Goal: Transaction & Acquisition: Purchase product/service

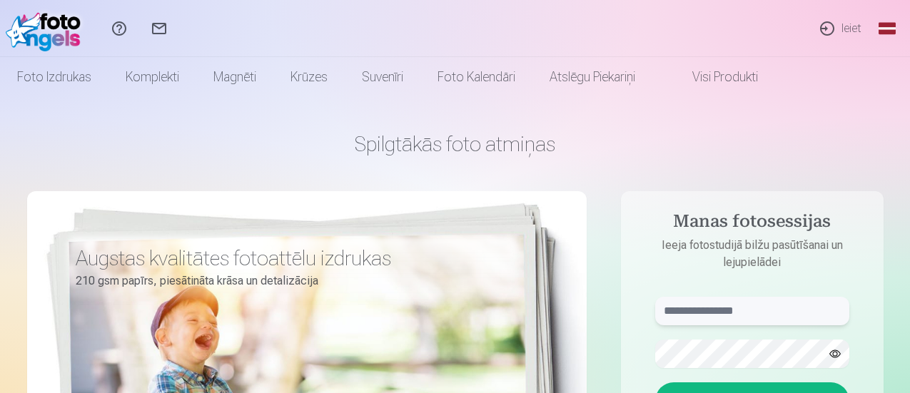
click at [701, 316] on input "text" at bounding box center [752, 311] width 194 height 29
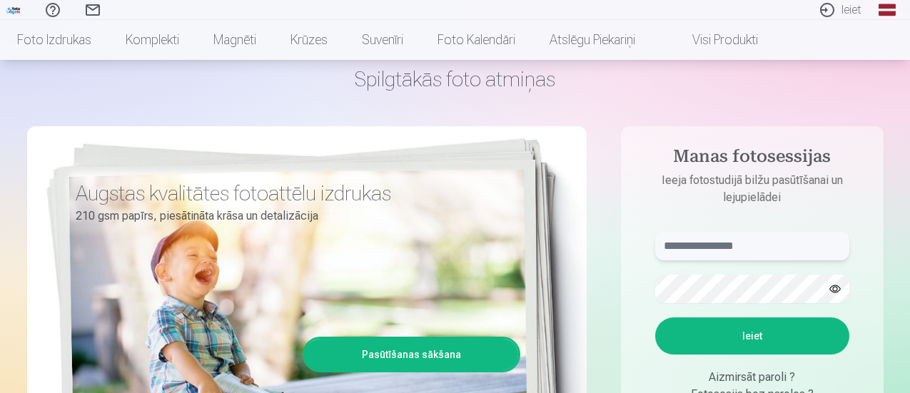
scroll to position [71, 0]
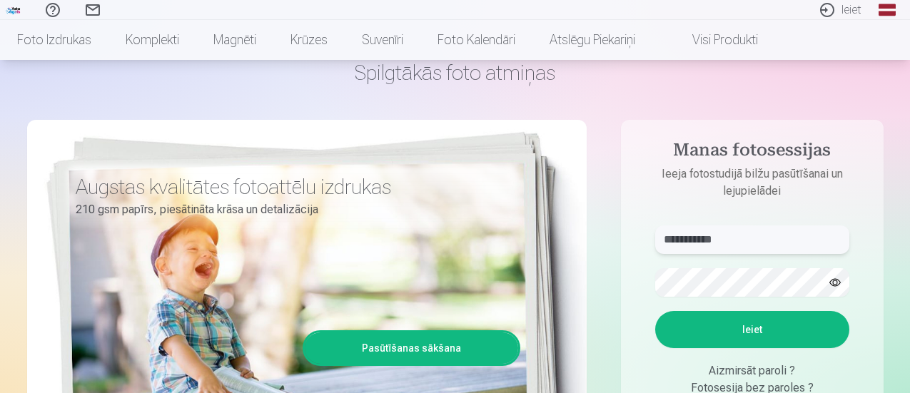
type input "**********"
click at [740, 332] on button "Ieiet" at bounding box center [752, 329] width 194 height 37
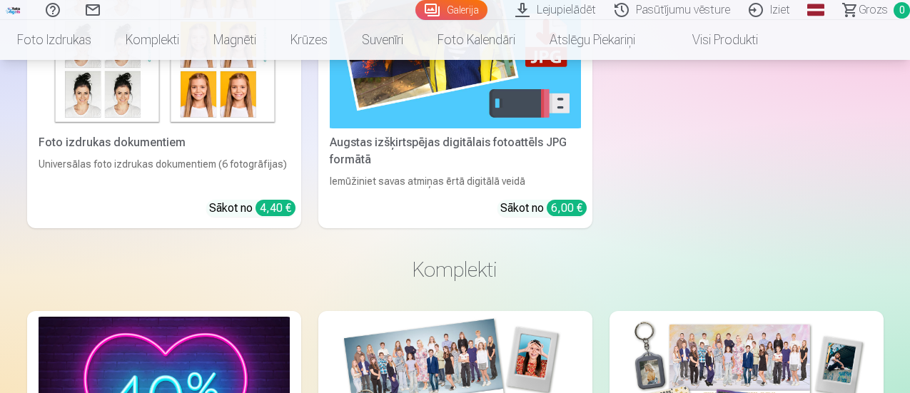
scroll to position [1499, 0]
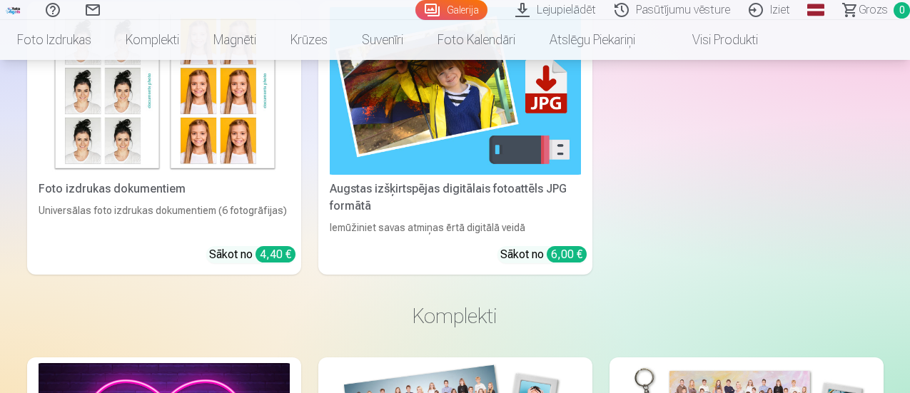
drag, startPoint x: 910, startPoint y: 111, endPoint x: 913, endPoint y: 46, distance: 65.1
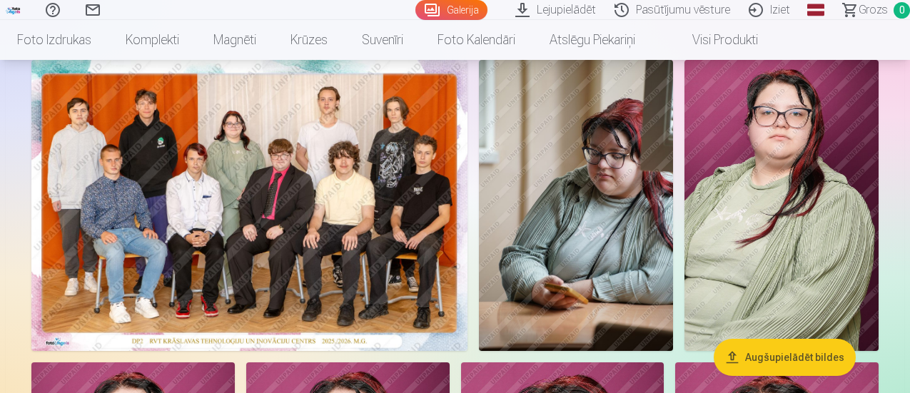
scroll to position [143, 0]
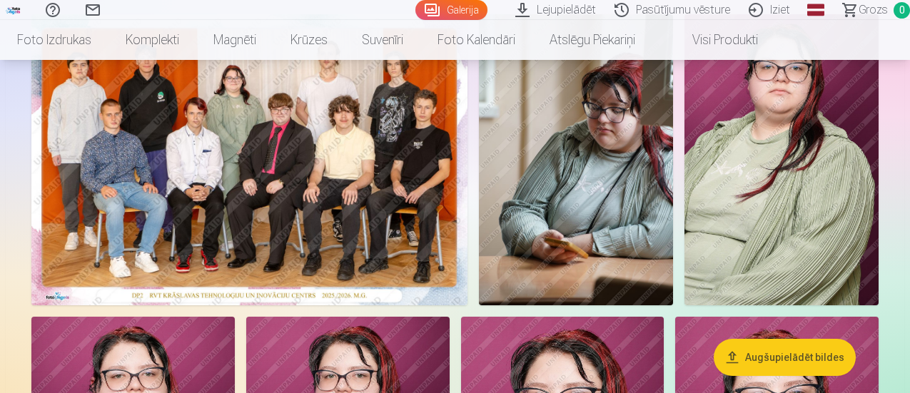
click at [673, 200] on img at bounding box center [576, 159] width 194 height 291
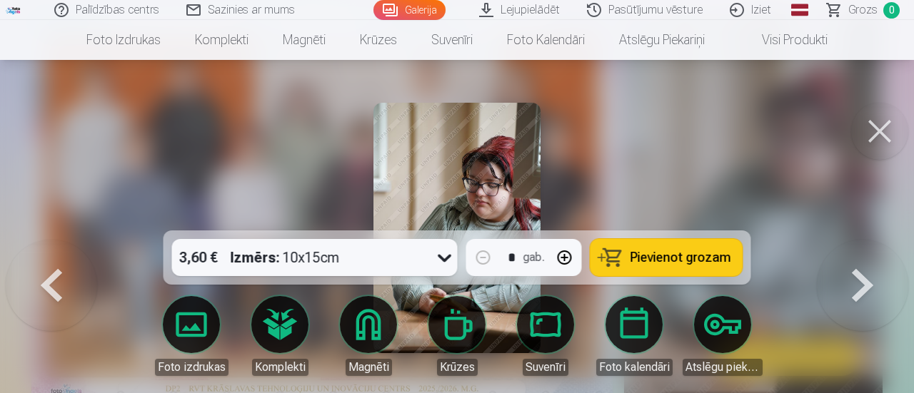
click at [53, 240] on button at bounding box center [51, 240] width 91 height 0
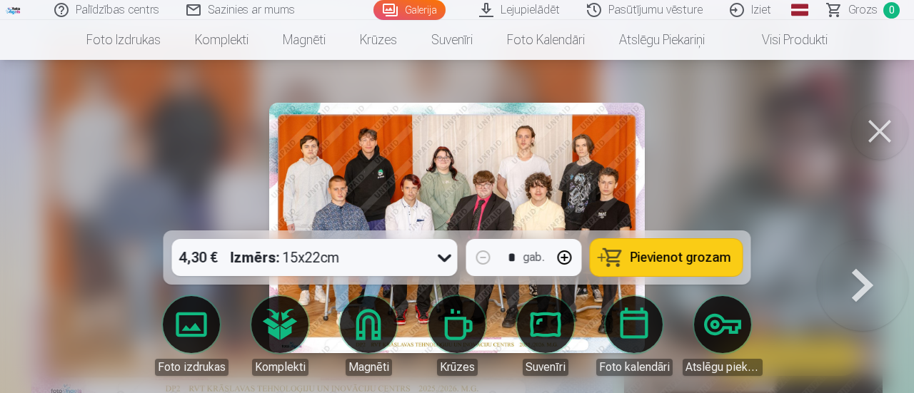
click at [865, 240] on button at bounding box center [862, 240] width 91 height 0
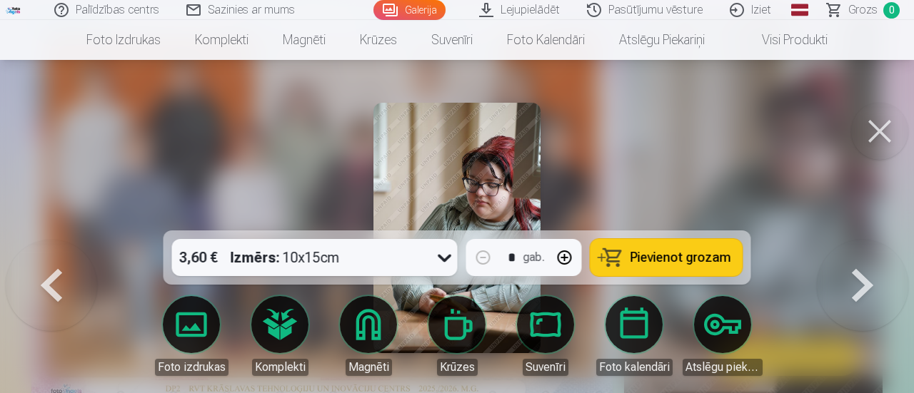
click at [865, 240] on button at bounding box center [862, 240] width 91 height 0
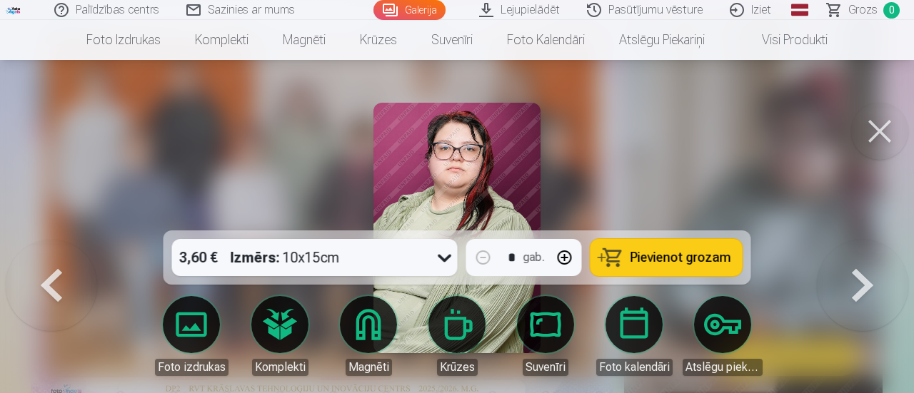
click at [865, 240] on button at bounding box center [862, 240] width 91 height 0
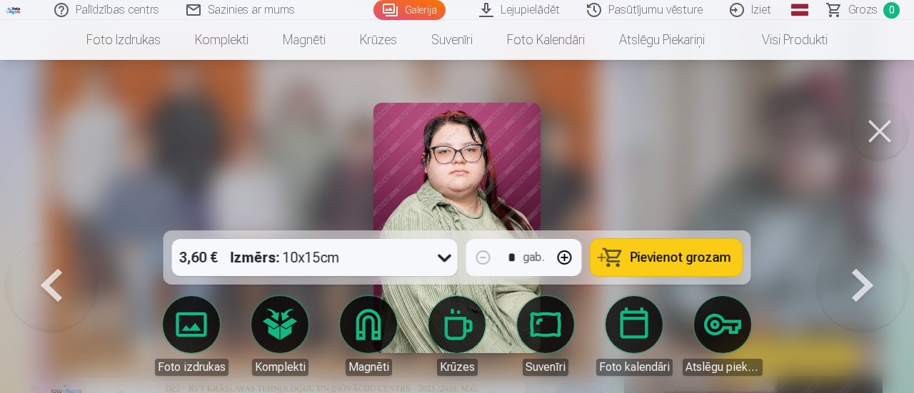
click at [865, 240] on button at bounding box center [862, 240] width 91 height 0
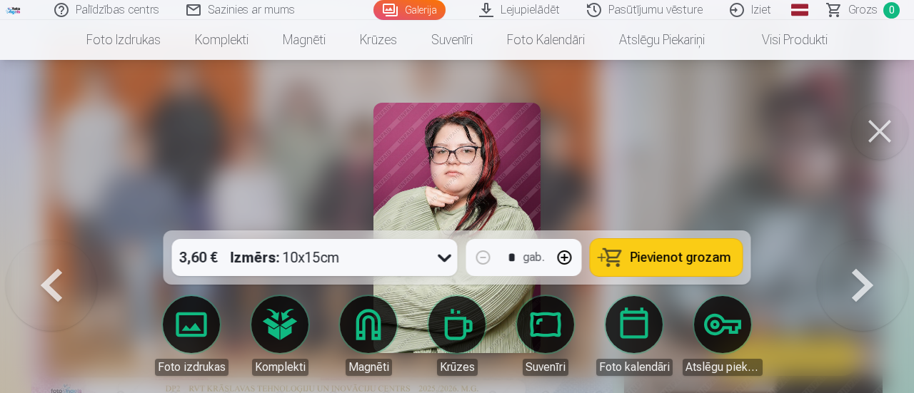
click at [865, 240] on button at bounding box center [862, 240] width 91 height 0
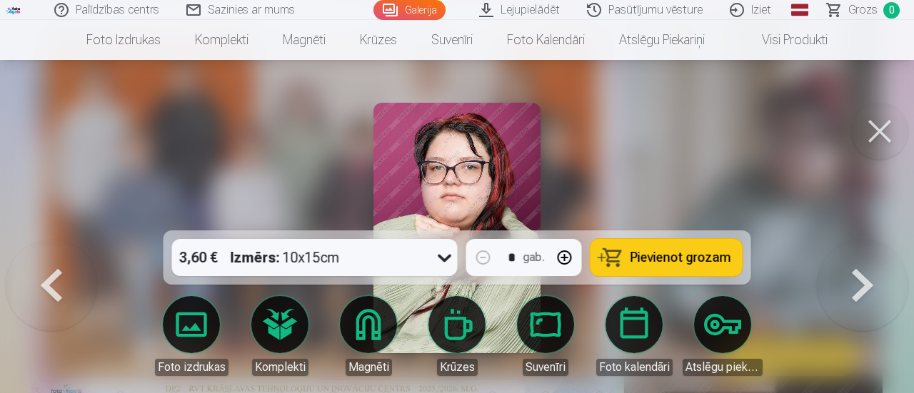
click at [865, 240] on button at bounding box center [862, 240] width 91 height 0
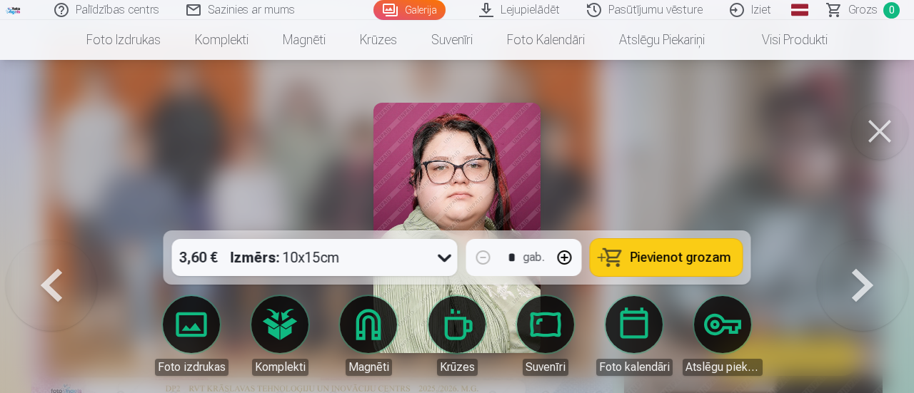
click at [865, 240] on button at bounding box center [862, 240] width 91 height 0
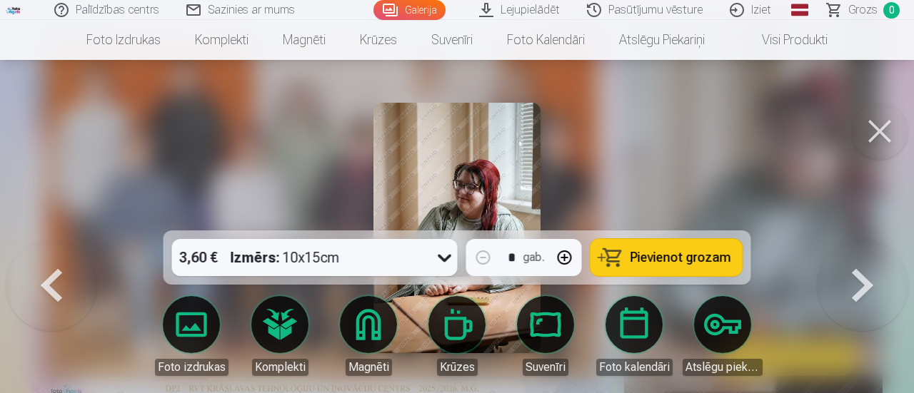
click at [865, 240] on button at bounding box center [862, 240] width 91 height 0
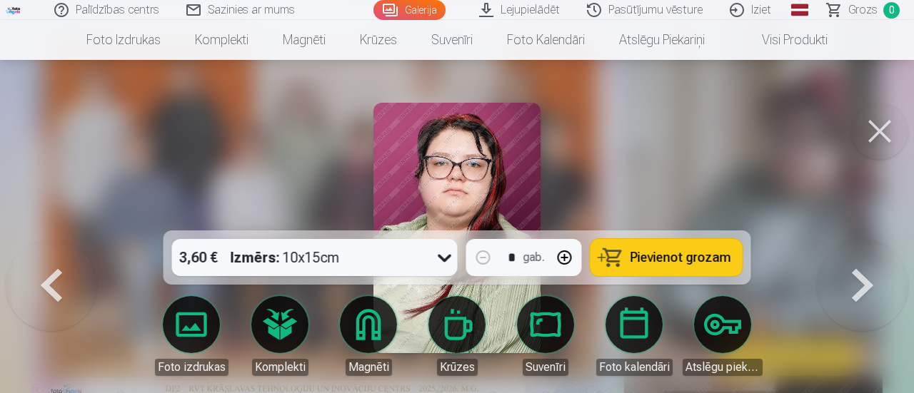
click at [865, 240] on button at bounding box center [862, 240] width 91 height 0
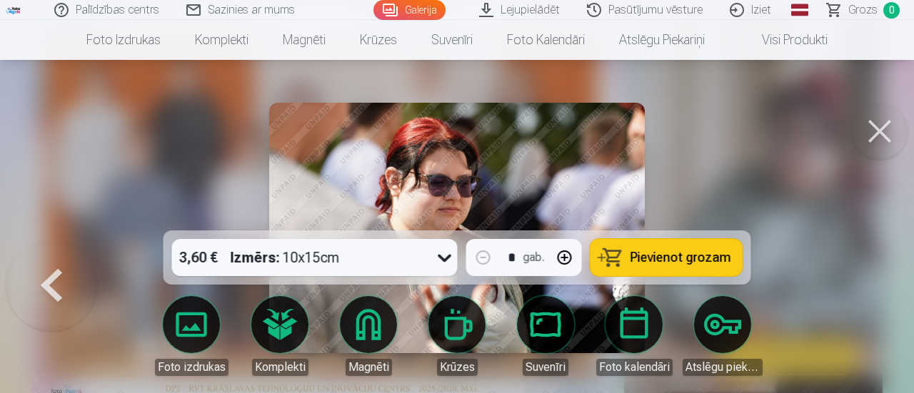
click at [876, 134] on button at bounding box center [879, 131] width 57 height 57
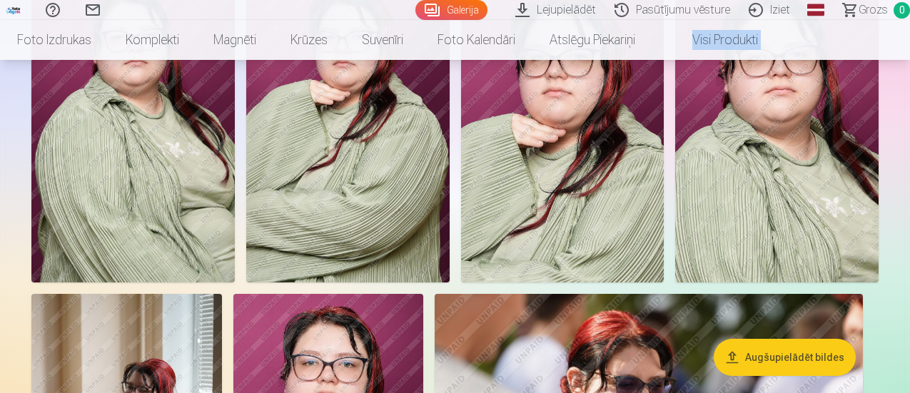
scroll to position [431, 0]
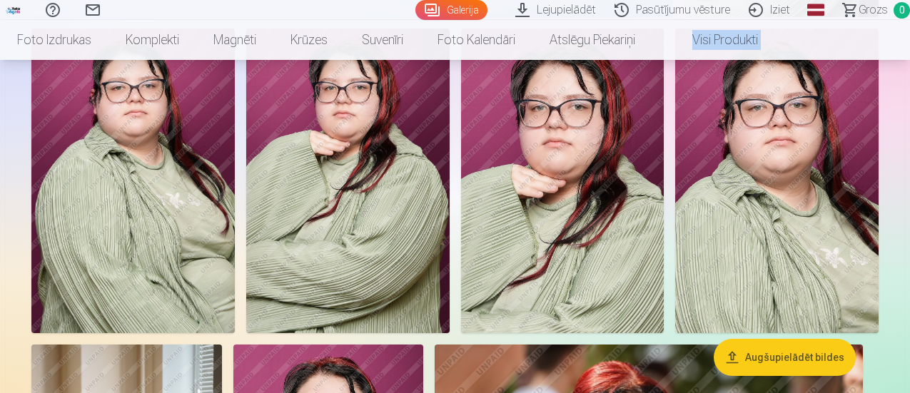
drag, startPoint x: 910, startPoint y: 46, endPoint x: 912, endPoint y: 5, distance: 40.8
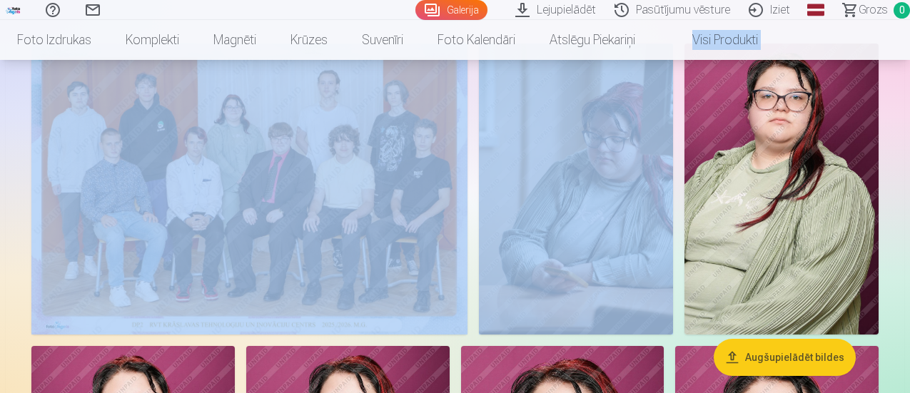
scroll to position [68, 0]
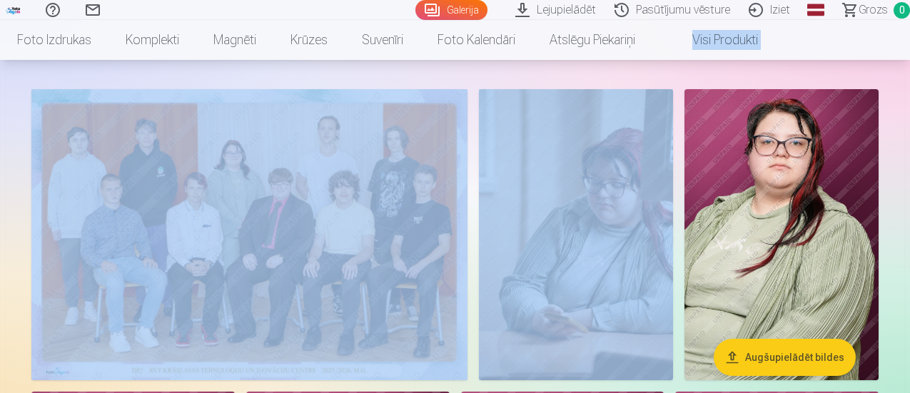
click at [673, 178] on img at bounding box center [576, 234] width 194 height 291
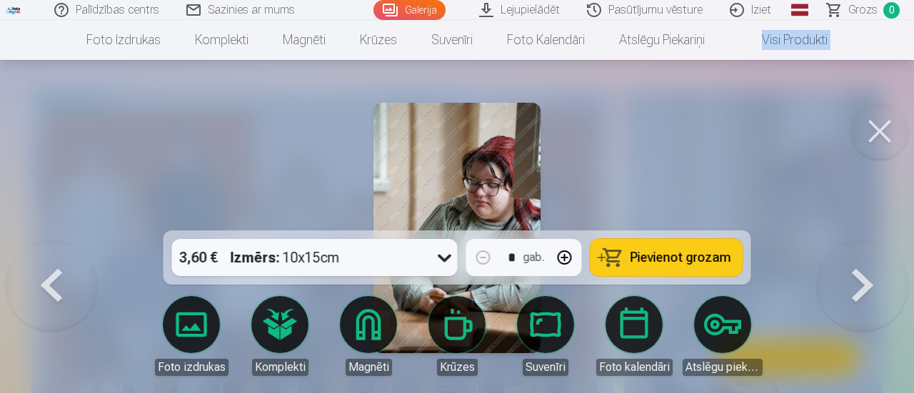
click at [875, 129] on button at bounding box center [879, 131] width 57 height 57
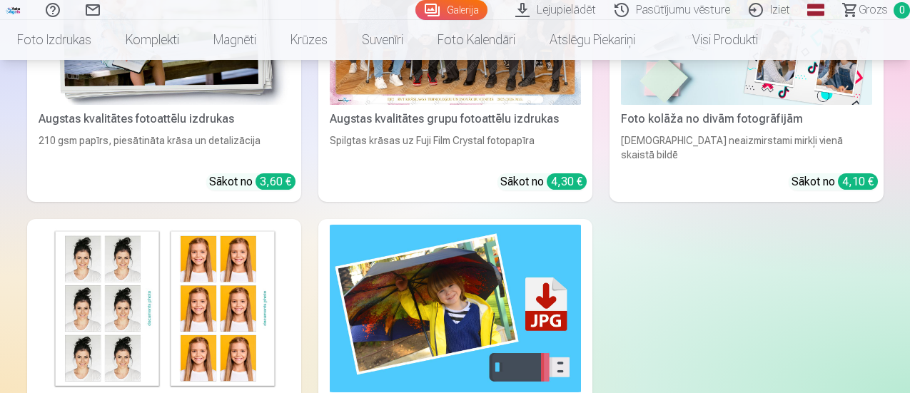
scroll to position [1353, 0]
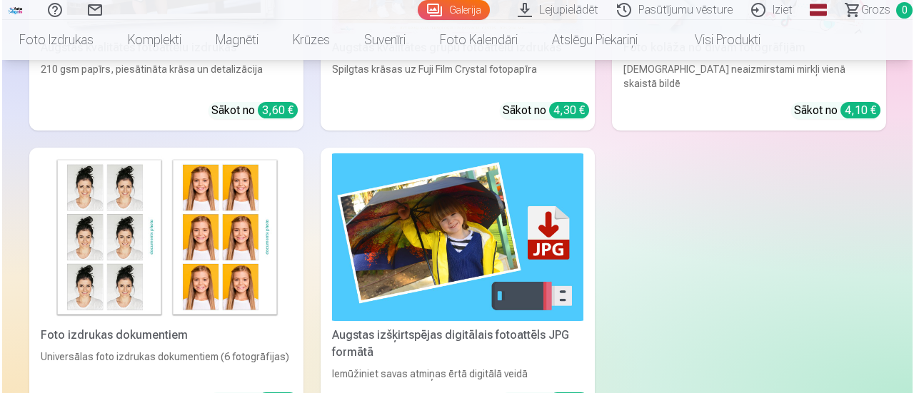
scroll to position [1357, 0]
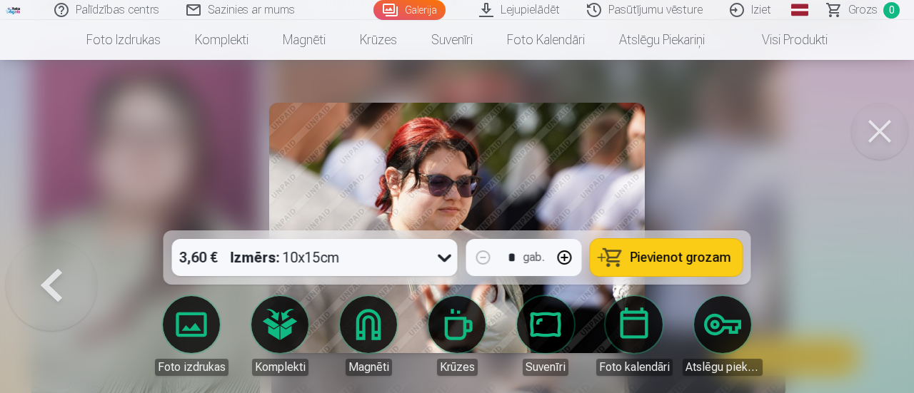
click at [670, 262] on span "Pievienot grozam" at bounding box center [680, 257] width 101 height 13
click at [50, 240] on button at bounding box center [51, 240] width 91 height 0
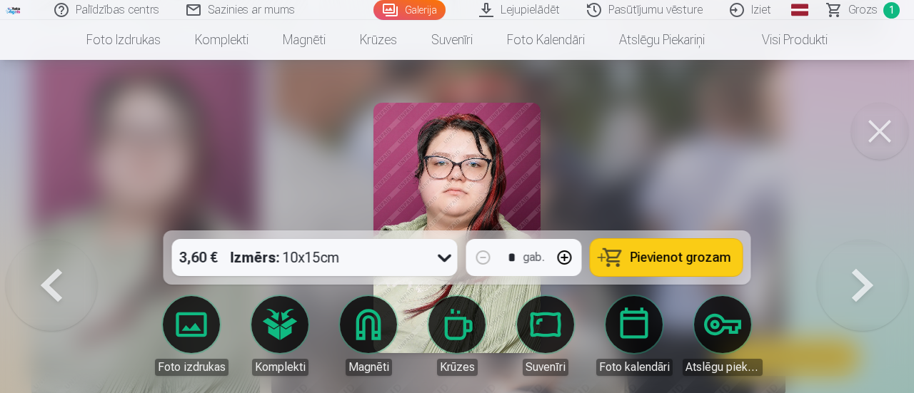
click at [50, 240] on button at bounding box center [51, 240] width 91 height 0
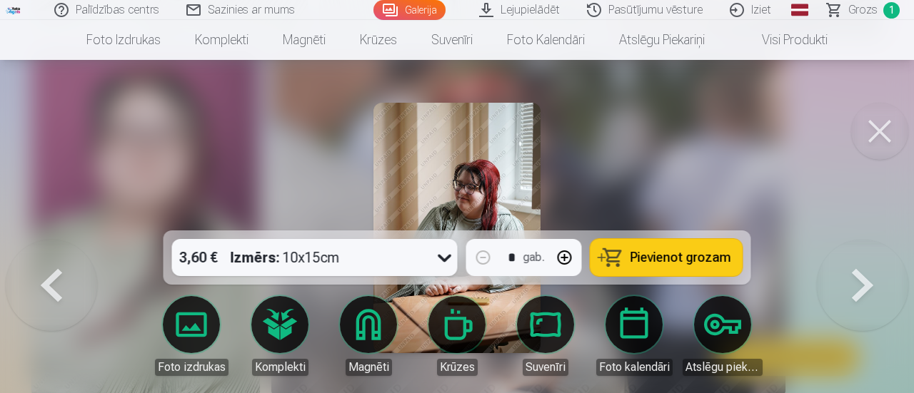
click at [660, 257] on span "Pievienot grozam" at bounding box center [680, 257] width 101 height 13
click at [51, 240] on button at bounding box center [51, 240] width 91 height 0
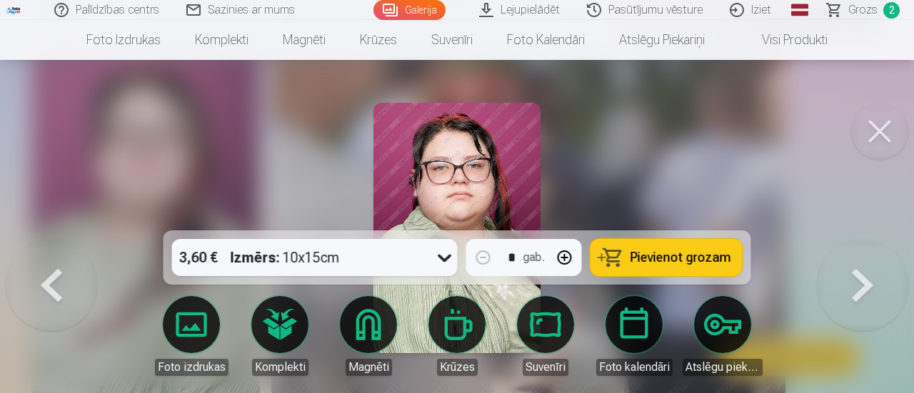
click at [51, 240] on button at bounding box center [51, 240] width 91 height 0
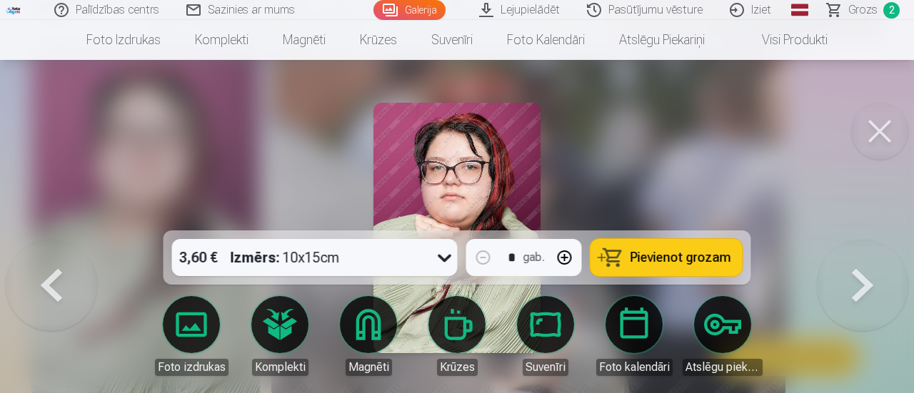
click at [51, 240] on button at bounding box center [51, 240] width 91 height 0
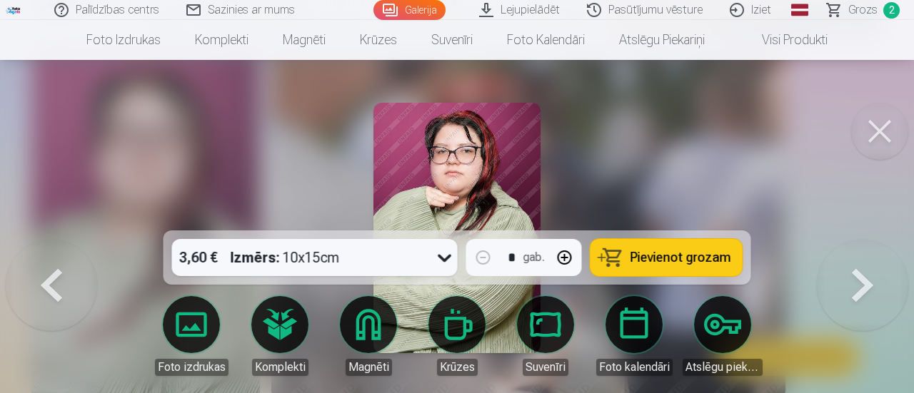
click at [51, 240] on button at bounding box center [51, 240] width 91 height 0
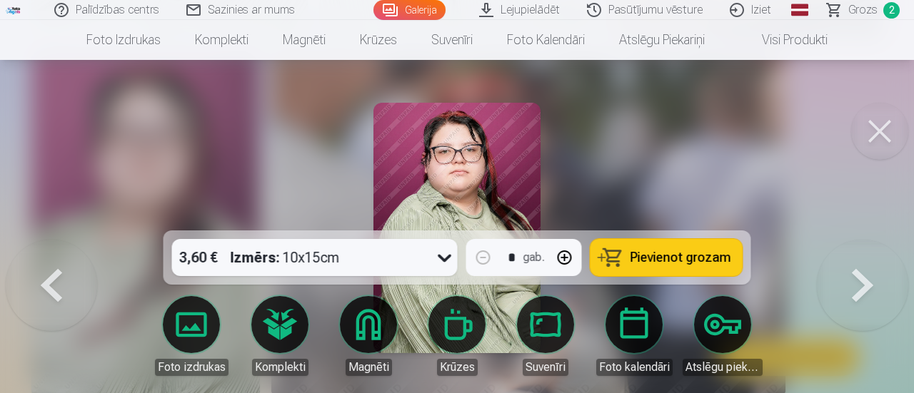
click at [51, 240] on button at bounding box center [51, 240] width 91 height 0
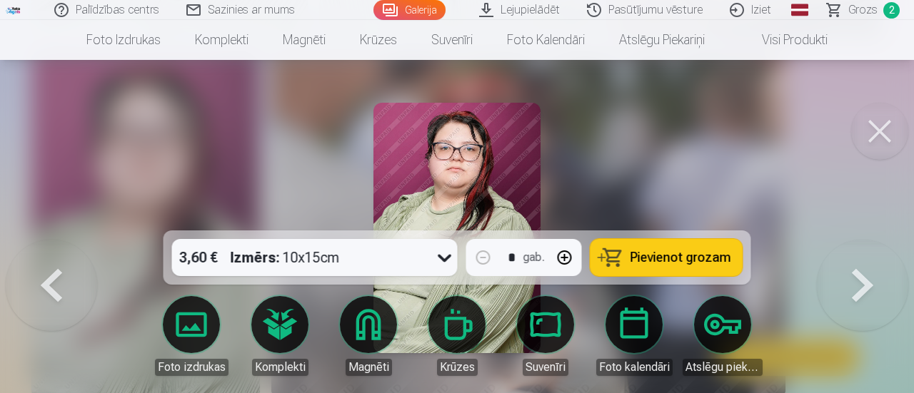
click at [51, 240] on button at bounding box center [51, 240] width 91 height 0
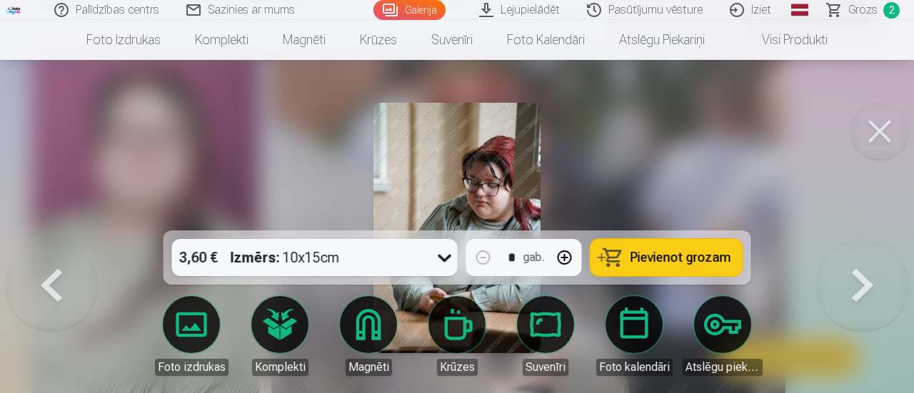
click at [863, 240] on button at bounding box center [862, 240] width 91 height 0
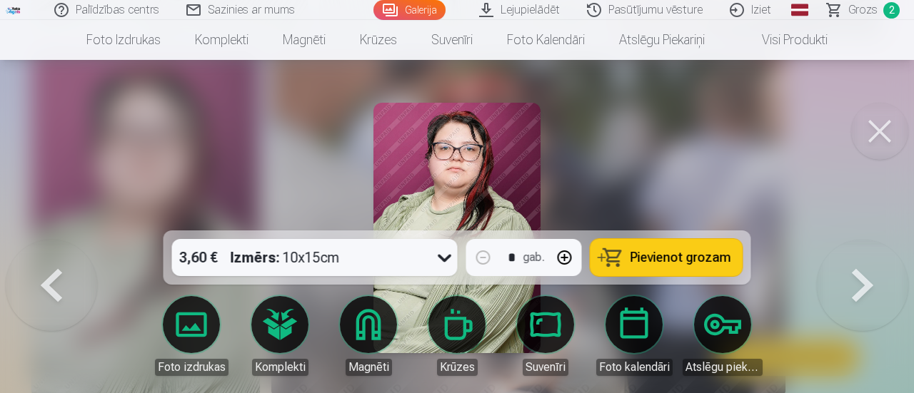
click at [863, 240] on button at bounding box center [862, 240] width 91 height 0
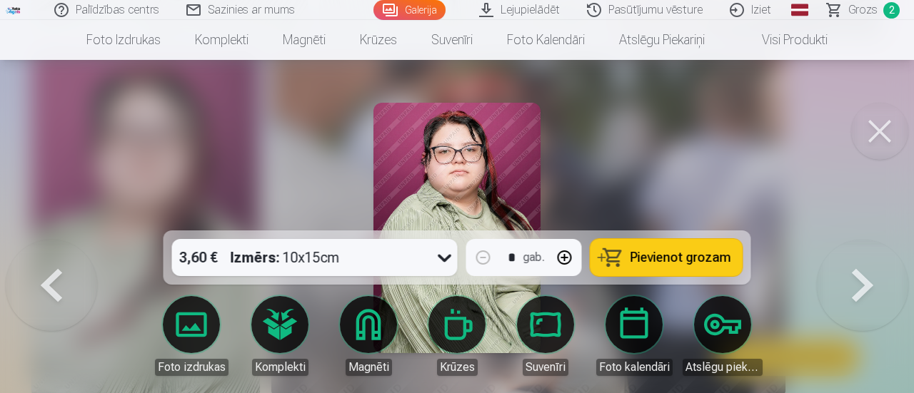
click at [55, 240] on button at bounding box center [51, 240] width 91 height 0
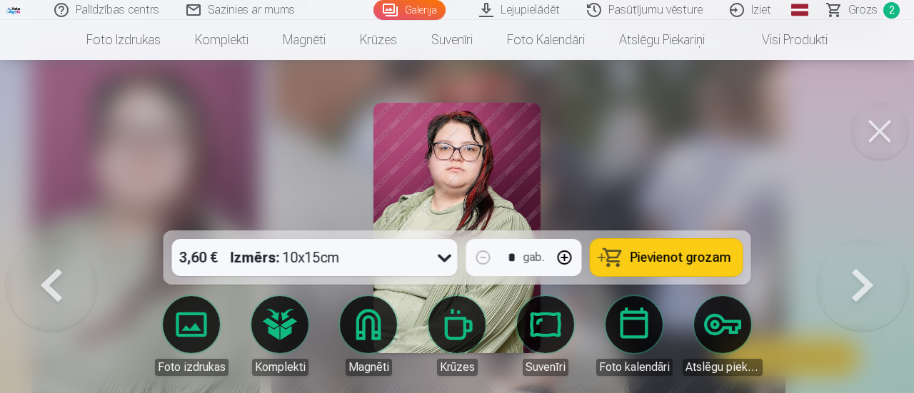
click at [55, 240] on button at bounding box center [51, 240] width 91 height 0
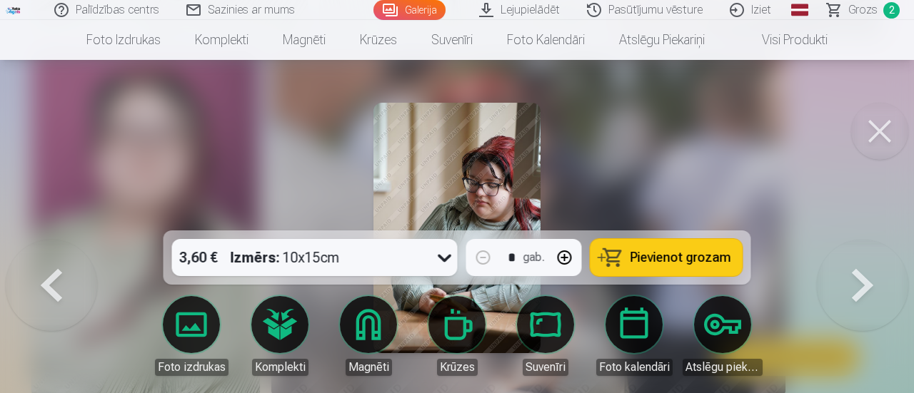
click at [55, 240] on button at bounding box center [51, 240] width 91 height 0
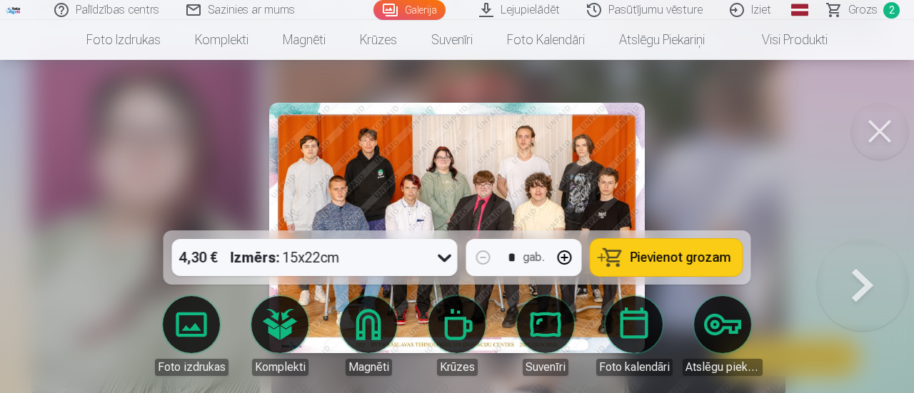
click at [670, 256] on span "Pievienot grozam" at bounding box center [680, 257] width 101 height 13
click at [870, 133] on button at bounding box center [879, 131] width 57 height 57
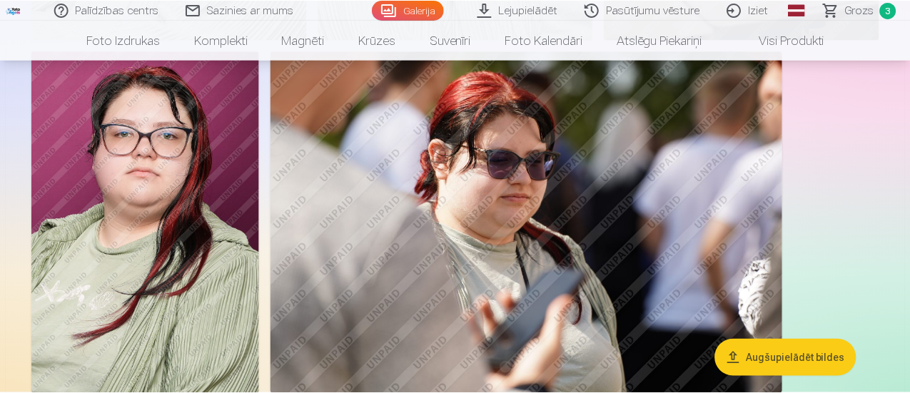
scroll to position [1353, 0]
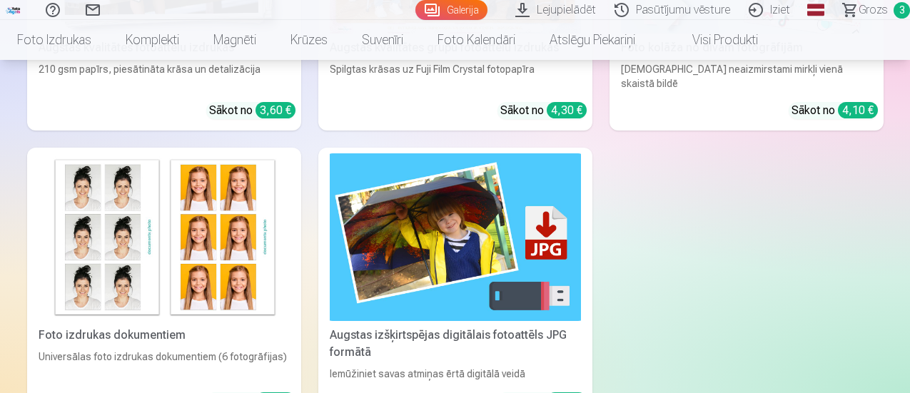
click at [863, 9] on span "Grozs" at bounding box center [873, 9] width 29 height 17
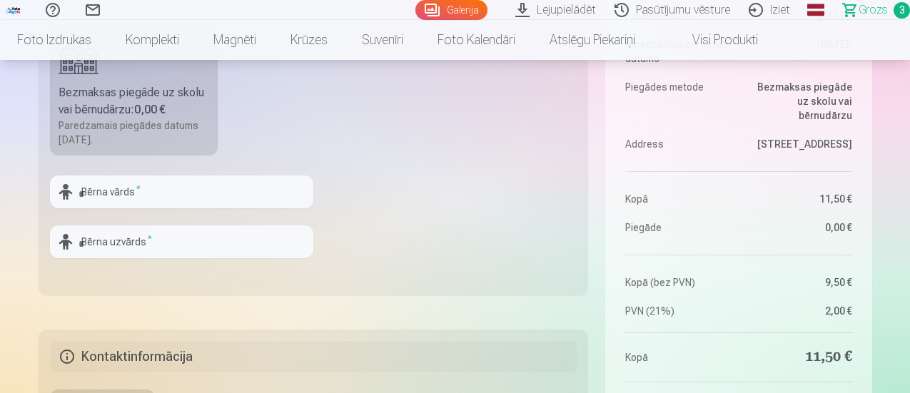
scroll to position [428, 0]
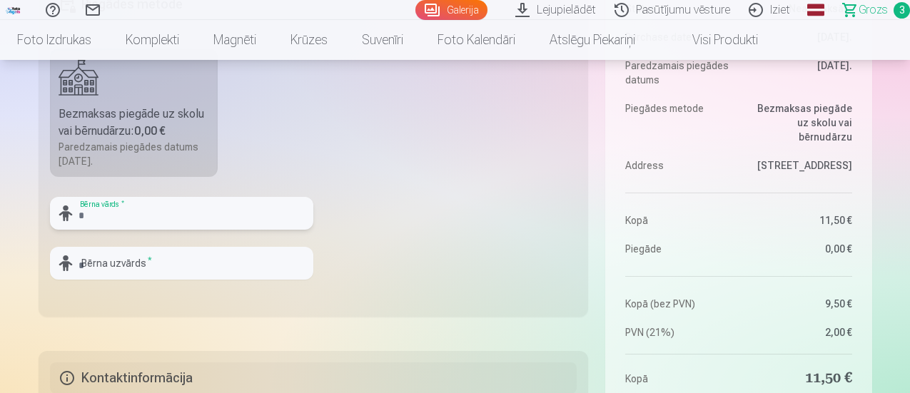
click at [111, 216] on input "text" at bounding box center [181, 213] width 263 height 33
type input "*******"
click at [119, 266] on input "text" at bounding box center [181, 263] width 263 height 33
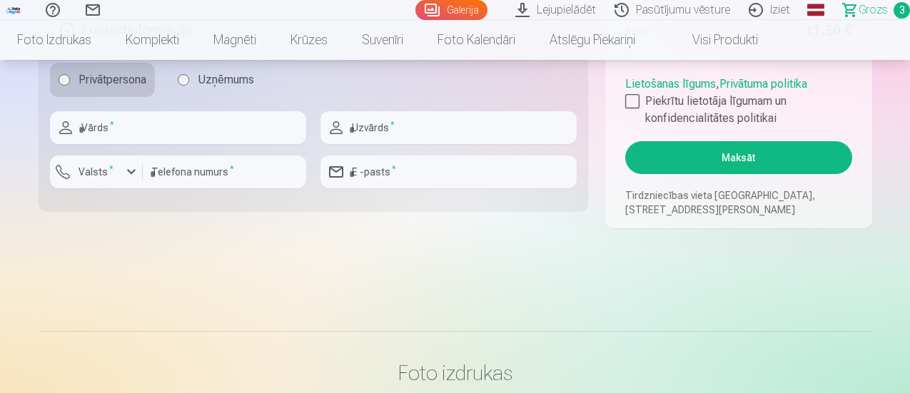
scroll to position [785, 0]
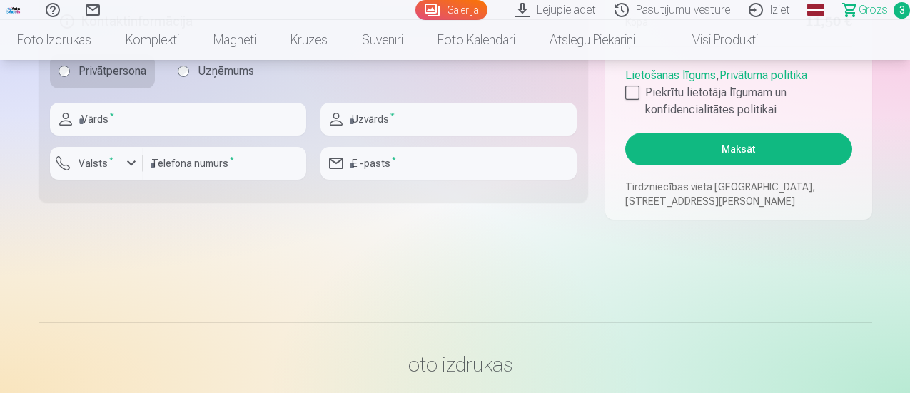
type input "*****"
click at [176, 126] on input "text" at bounding box center [178, 119] width 256 height 33
type input "*******"
click at [408, 121] on input "text" at bounding box center [449, 119] width 256 height 33
type input "*****"
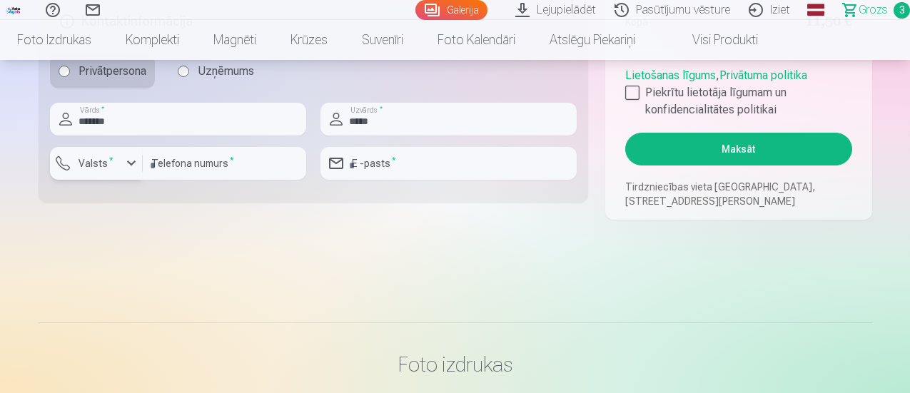
click at [131, 164] on div "button" at bounding box center [131, 163] width 17 height 17
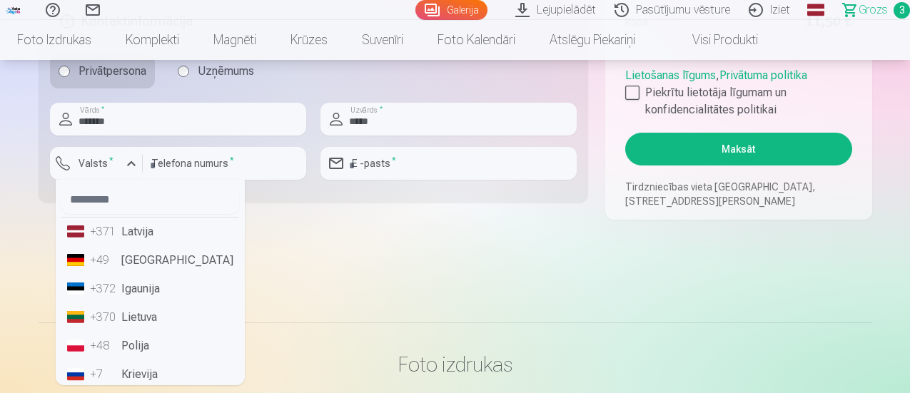
click at [134, 229] on li "+371 Latvija" at bounding box center [150, 232] width 178 height 29
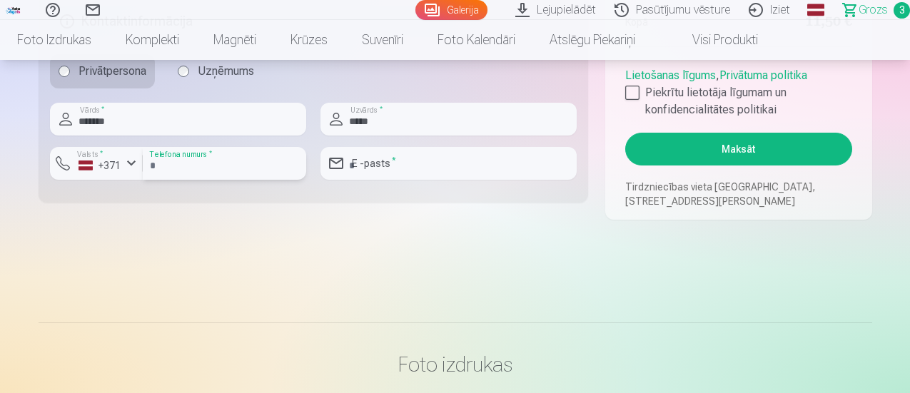
click at [181, 166] on input "number" at bounding box center [225, 163] width 164 height 33
click at [164, 165] on input "****" at bounding box center [225, 163] width 164 height 33
click at [182, 166] on input "***" at bounding box center [225, 163] width 164 height 33
type input "********"
click at [395, 161] on input "email" at bounding box center [449, 163] width 256 height 33
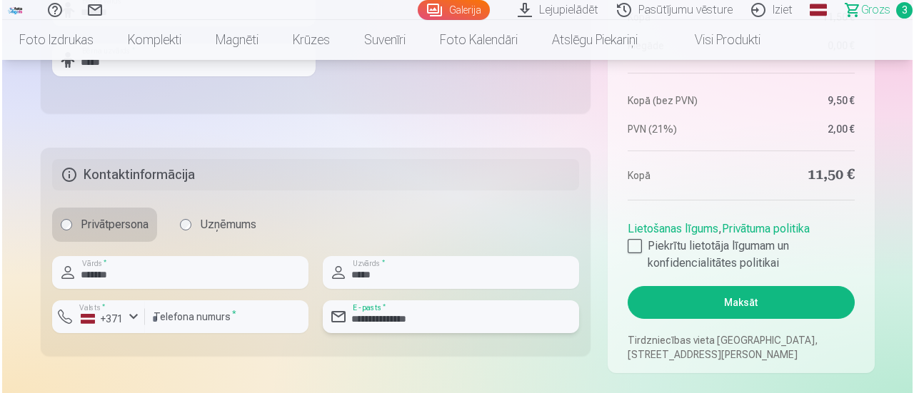
scroll to position [643, 0]
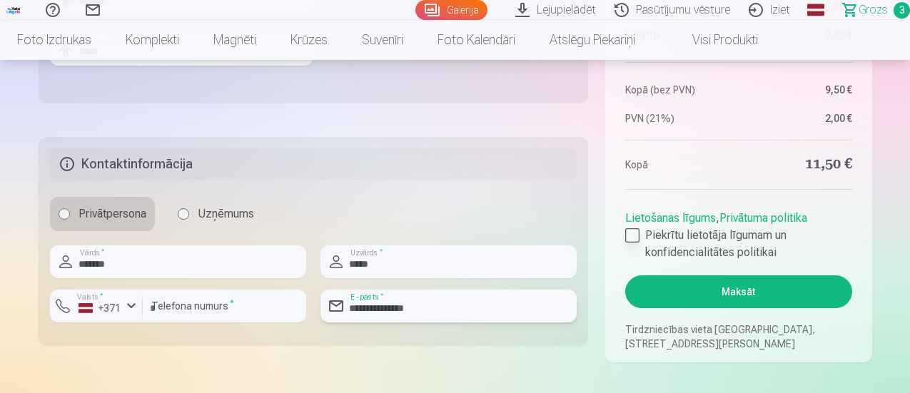
type input "**********"
click at [634, 238] on div at bounding box center [632, 235] width 14 height 14
click at [691, 289] on button "Maksāt" at bounding box center [738, 292] width 226 height 33
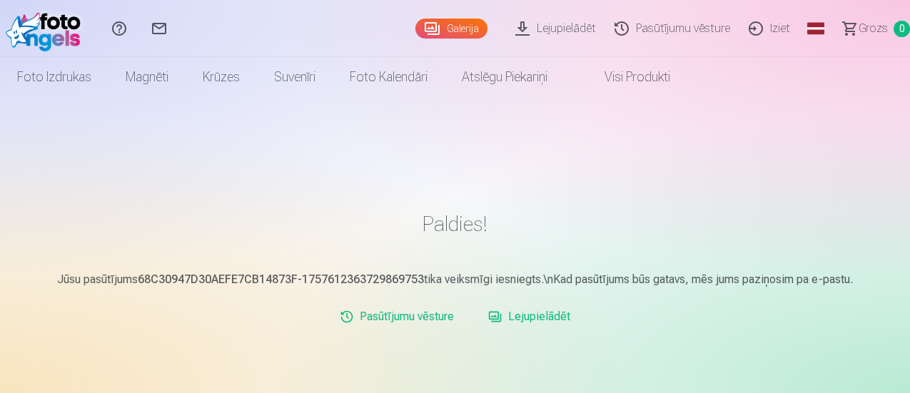
click at [756, 30] on link "Iziet" at bounding box center [772, 28] width 60 height 57
